Goal: Transaction & Acquisition: Purchase product/service

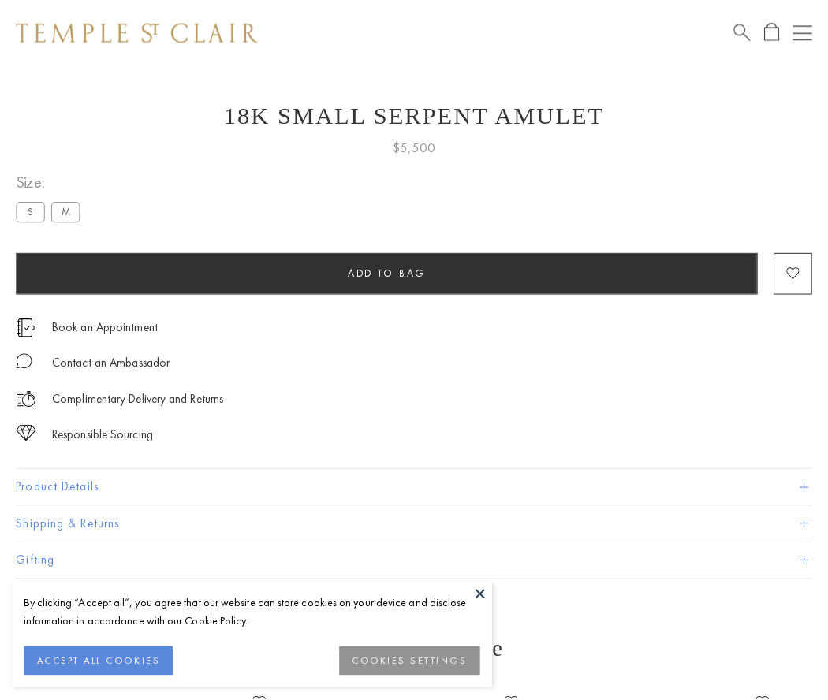
scroll to position [57, 0]
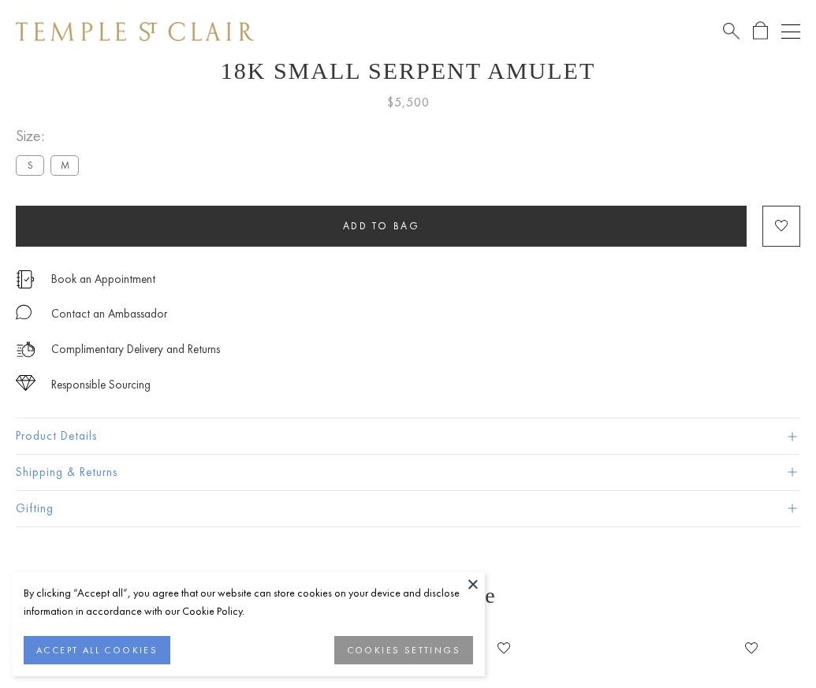
click at [381, 225] on span "Add to bag" at bounding box center [381, 225] width 77 height 13
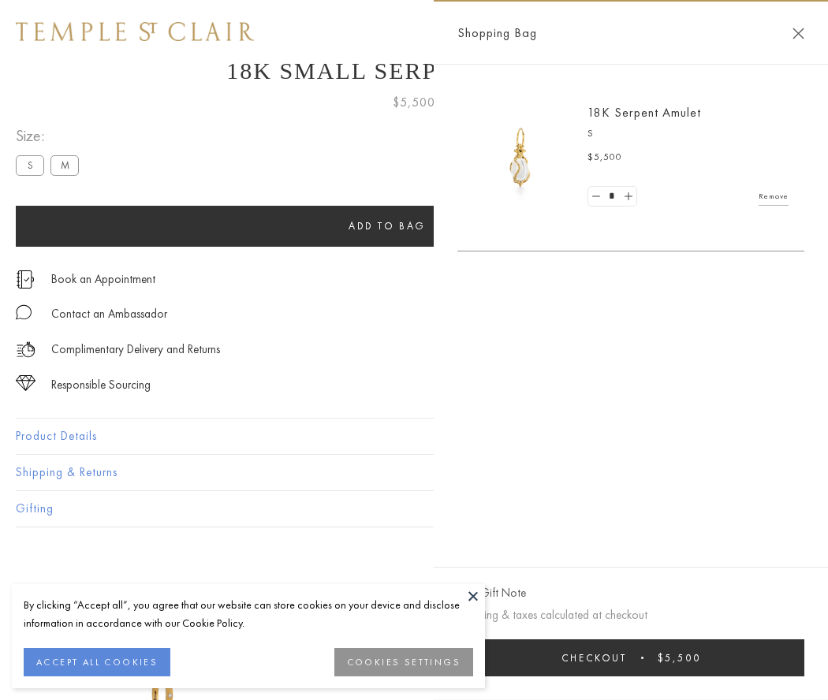
click at [659, 657] on button "Checkout $5,500" at bounding box center [630, 657] width 347 height 37
